Goal: Task Accomplishment & Management: Complete application form

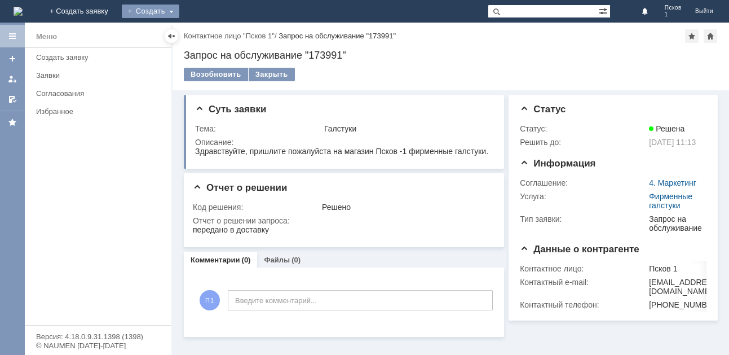
click at [179, 10] on div "Создать" at bounding box center [151, 12] width 58 height 14
click at [210, 32] on link "Заявка" at bounding box center [167, 34] width 86 height 14
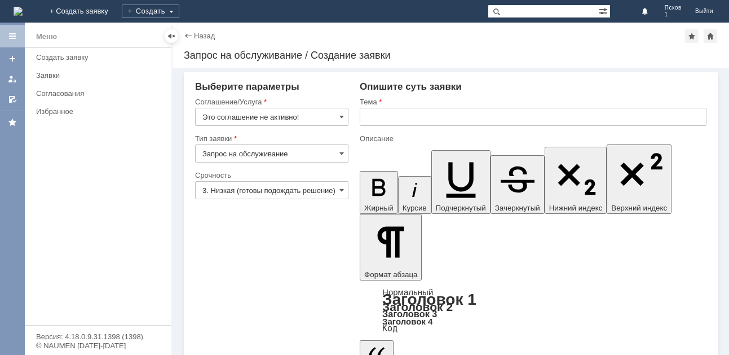
click at [340, 112] on input "Это соглашение не активно!" at bounding box center [271, 117] width 153 height 18
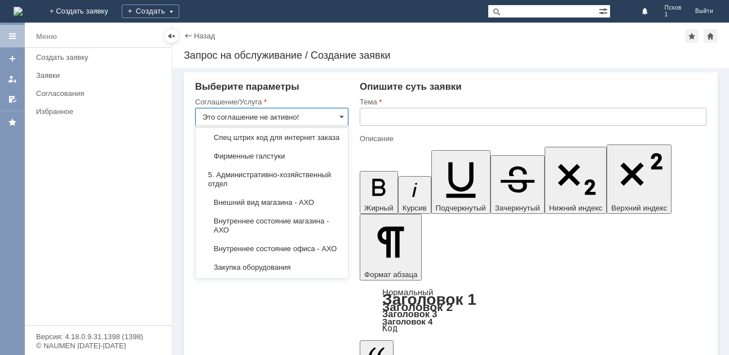
scroll to position [834, 0]
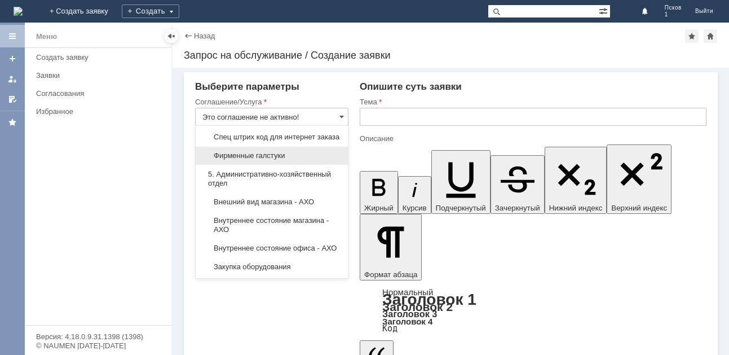
click at [280, 165] on div "Фирменные галстуки" at bounding box center [272, 156] width 152 height 18
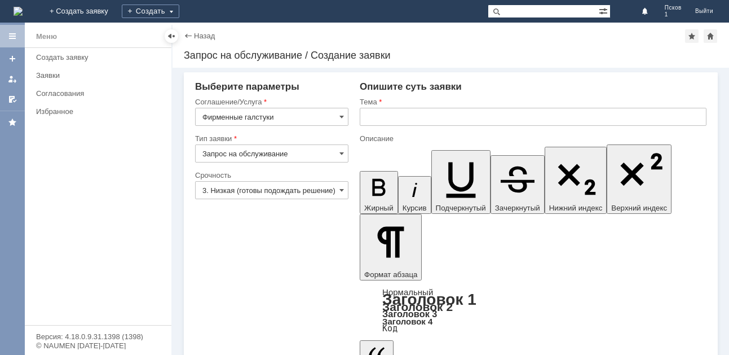
type input "Фирменные галстуки"
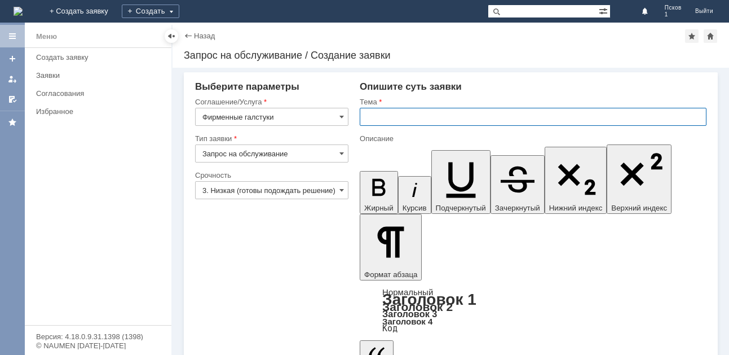
click at [396, 117] on input "text" at bounding box center [533, 117] width 347 height 18
type input "Галстуки"
